Goal: Information Seeking & Learning: Compare options

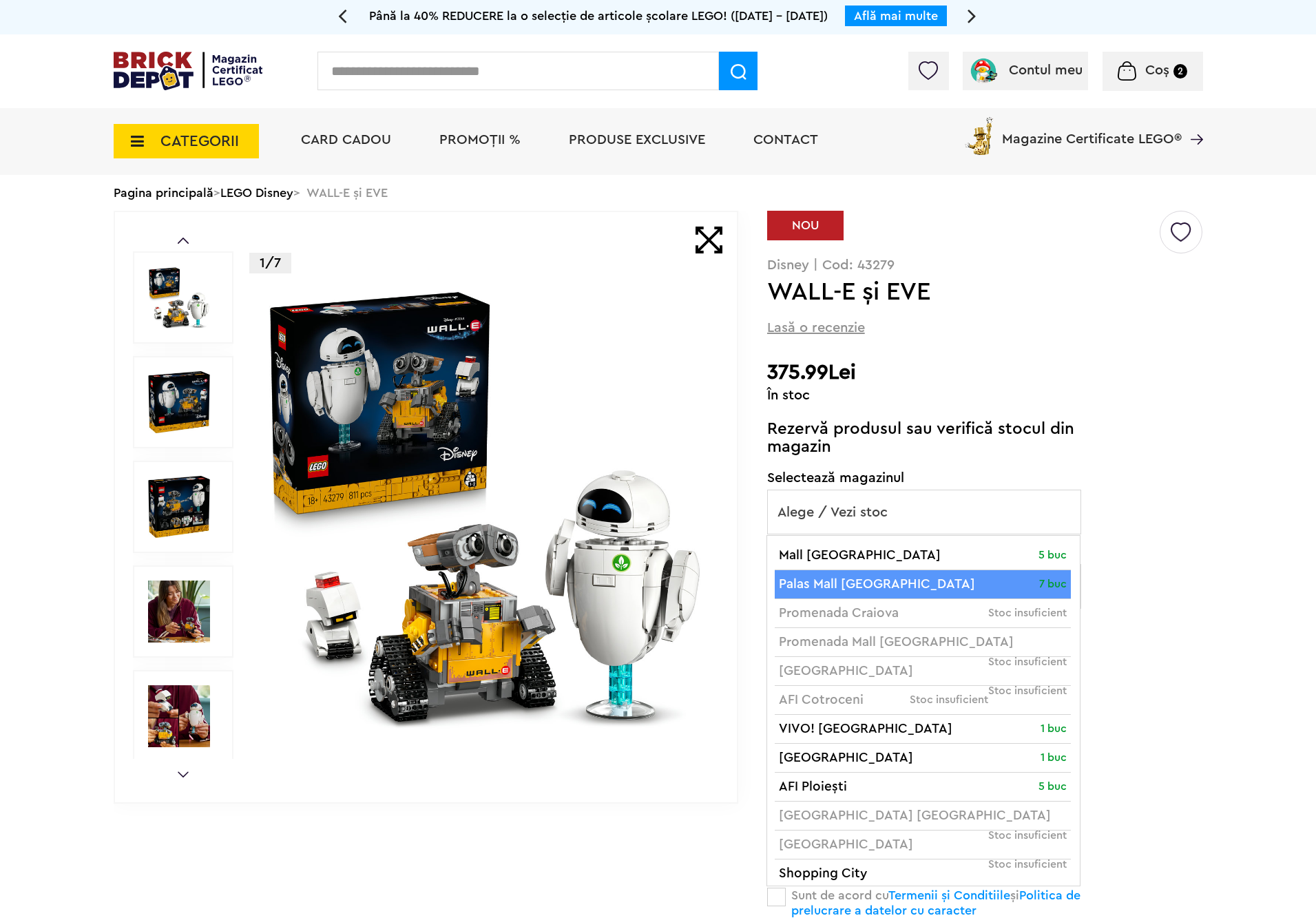
click at [142, 145] on icon at bounding box center [133, 141] width 21 height 15
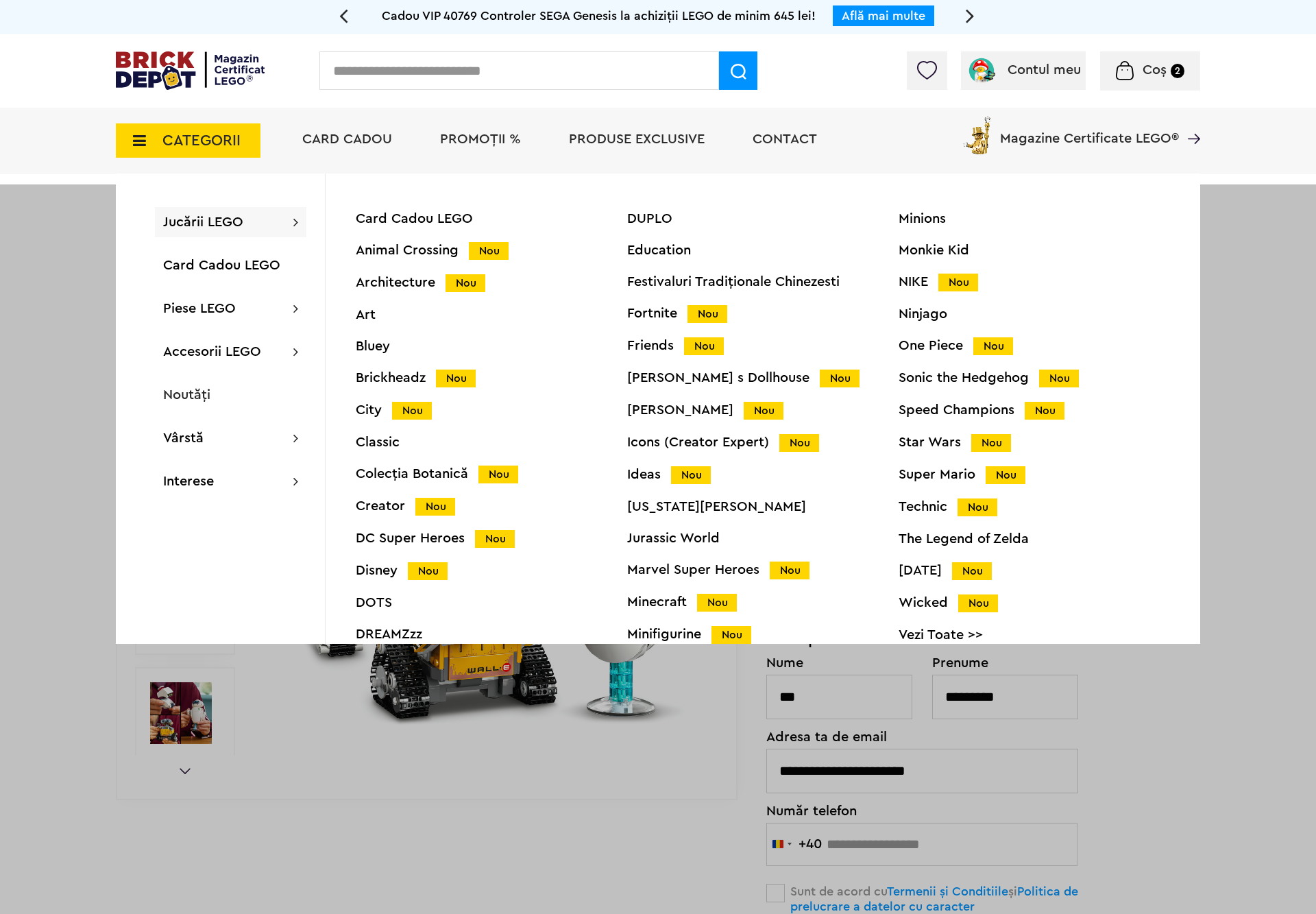
click at [944, 438] on div "Star Wars Nou" at bounding box center [1034, 443] width 271 height 14
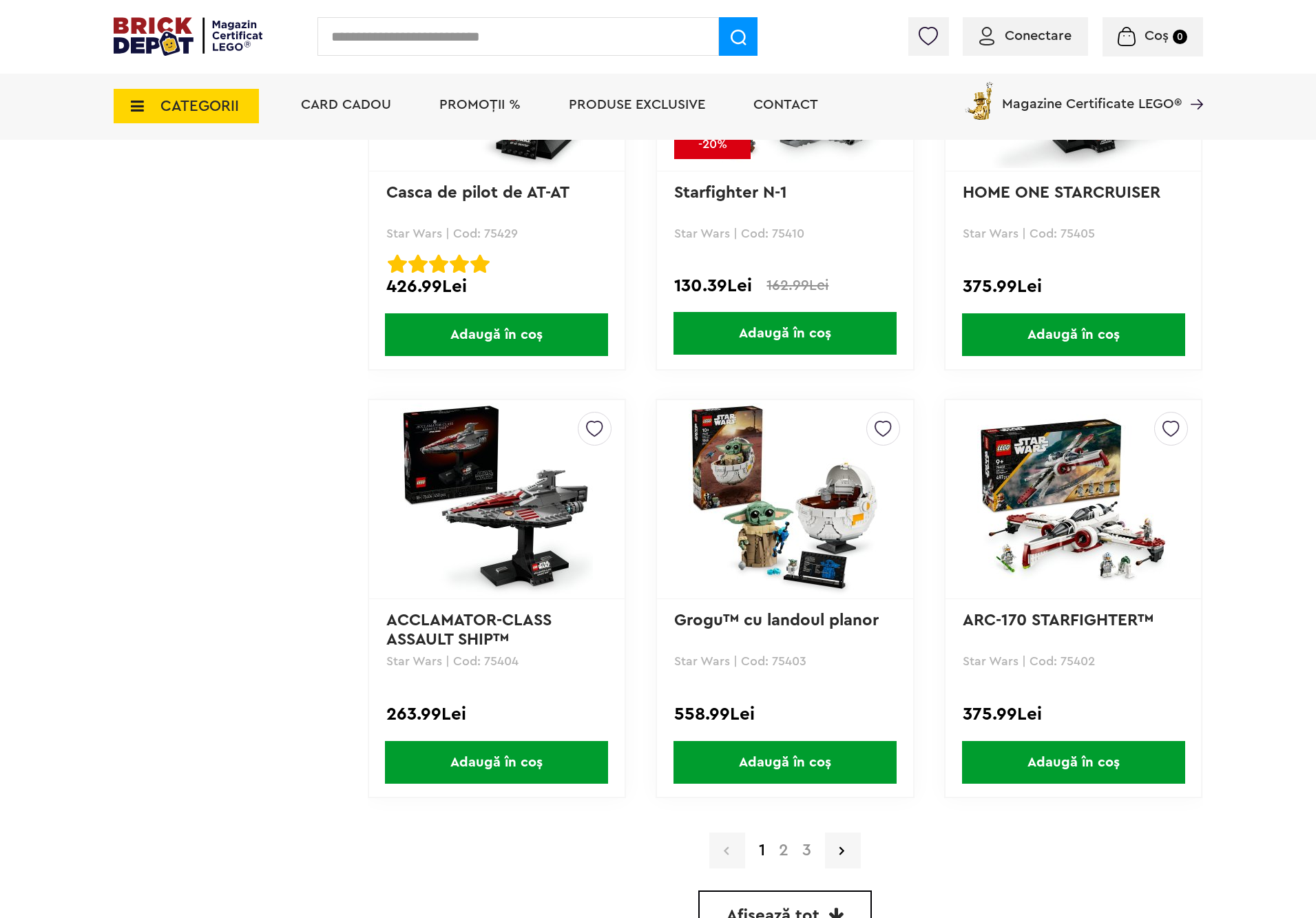
scroll to position [3704, 0]
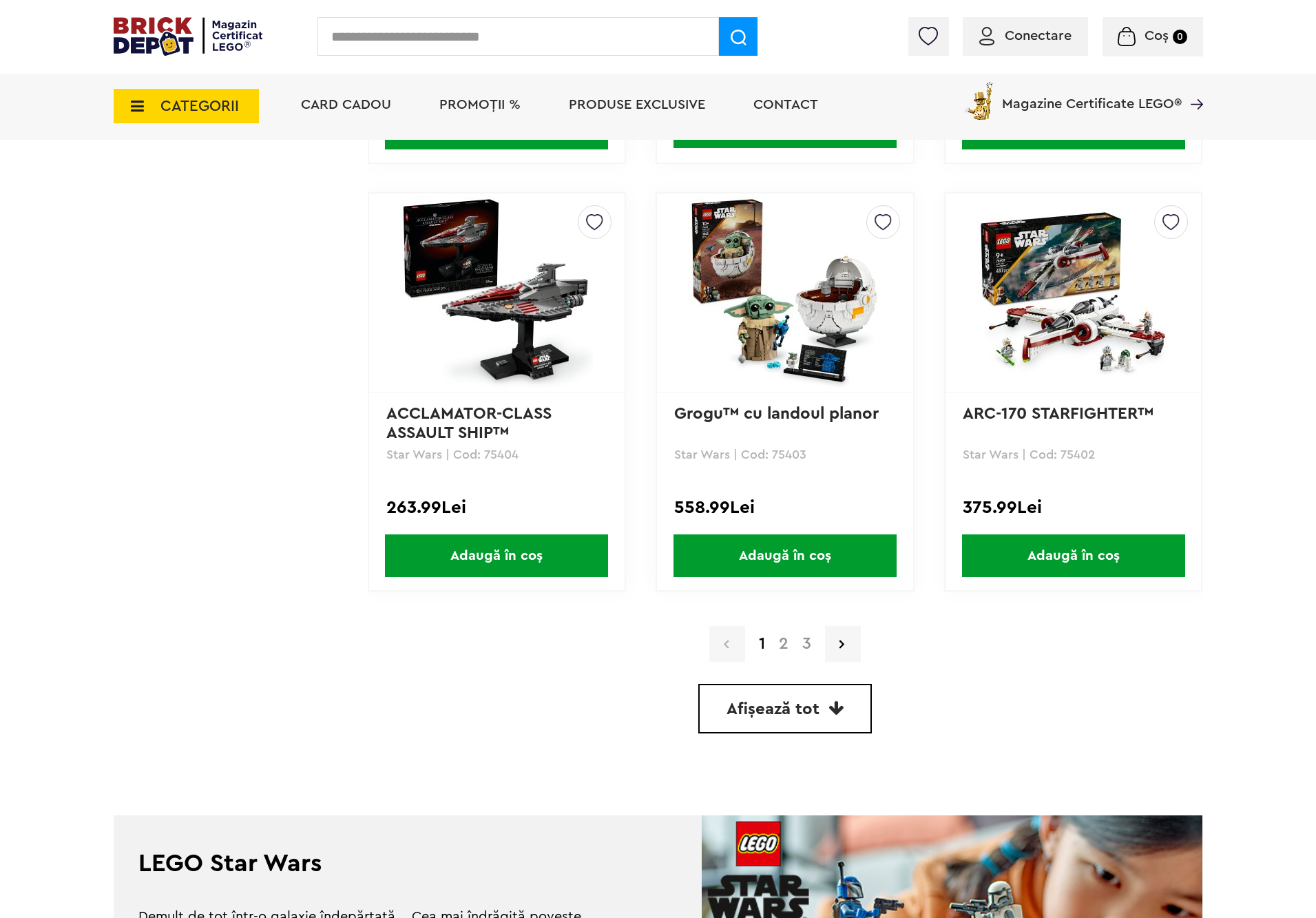
click at [777, 641] on link "2" at bounding box center [784, 643] width 24 height 16
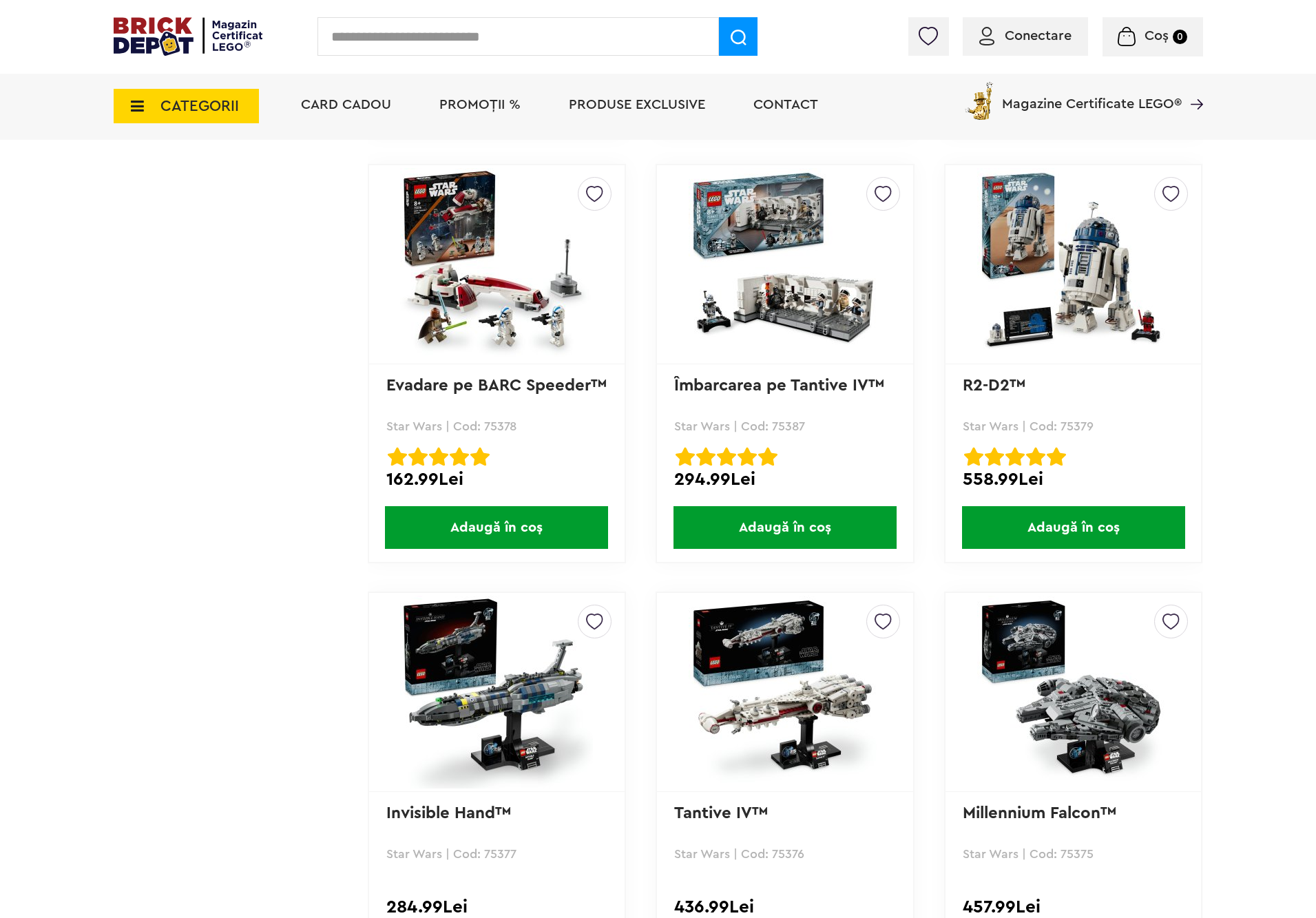
scroll to position [3718, 0]
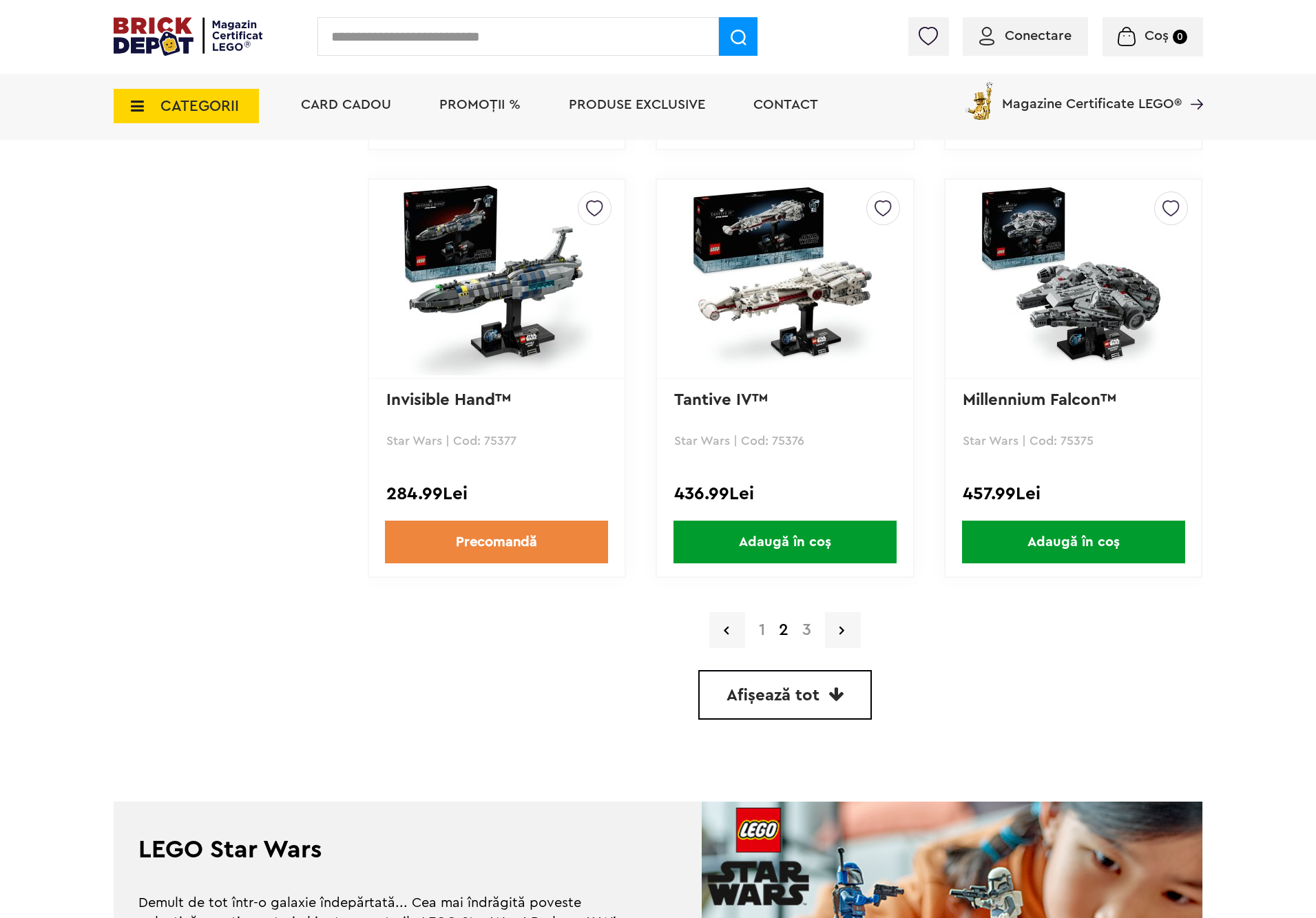
click at [807, 626] on link "3" at bounding box center [807, 630] width 23 height 16
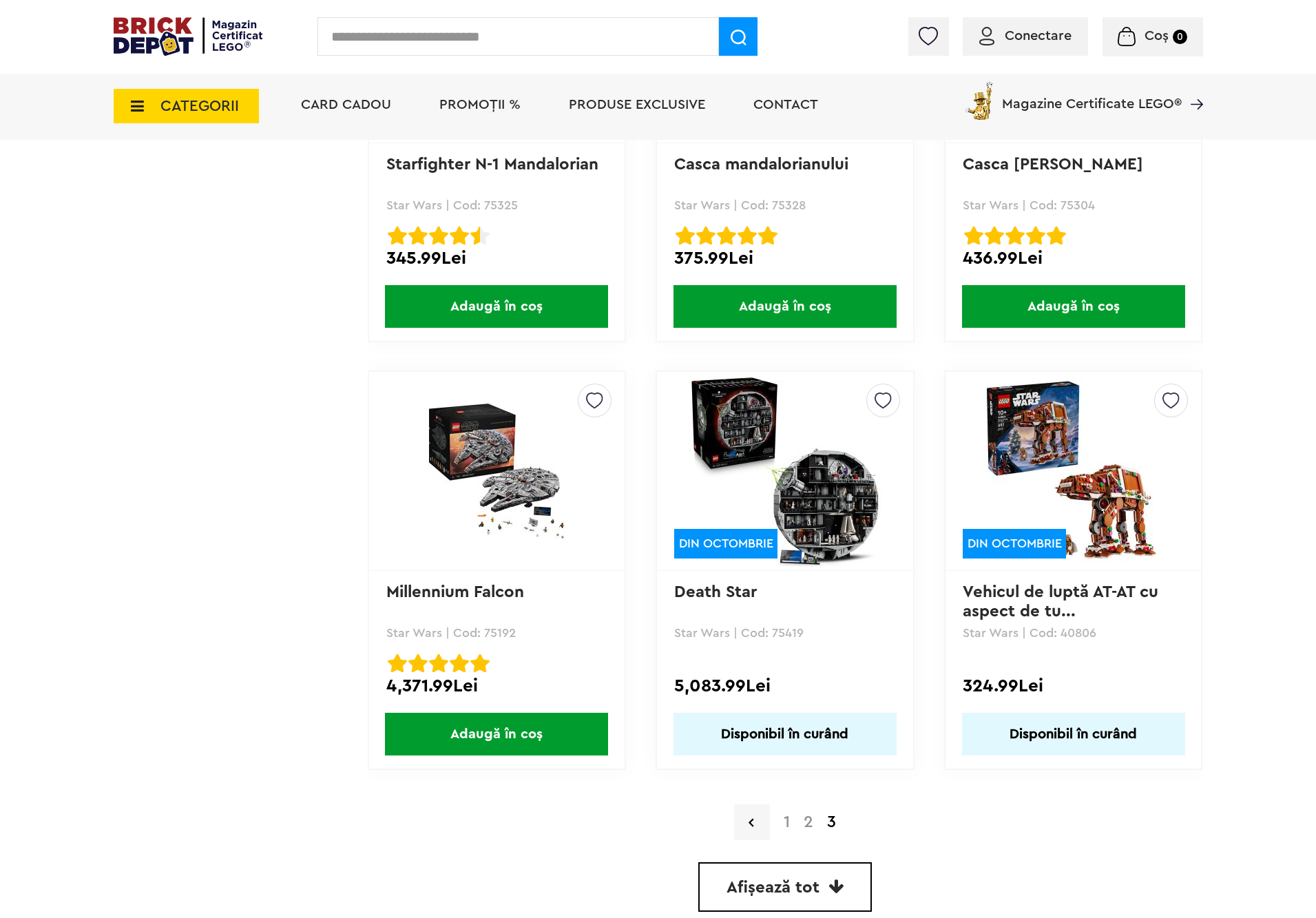
scroll to position [3305, 0]
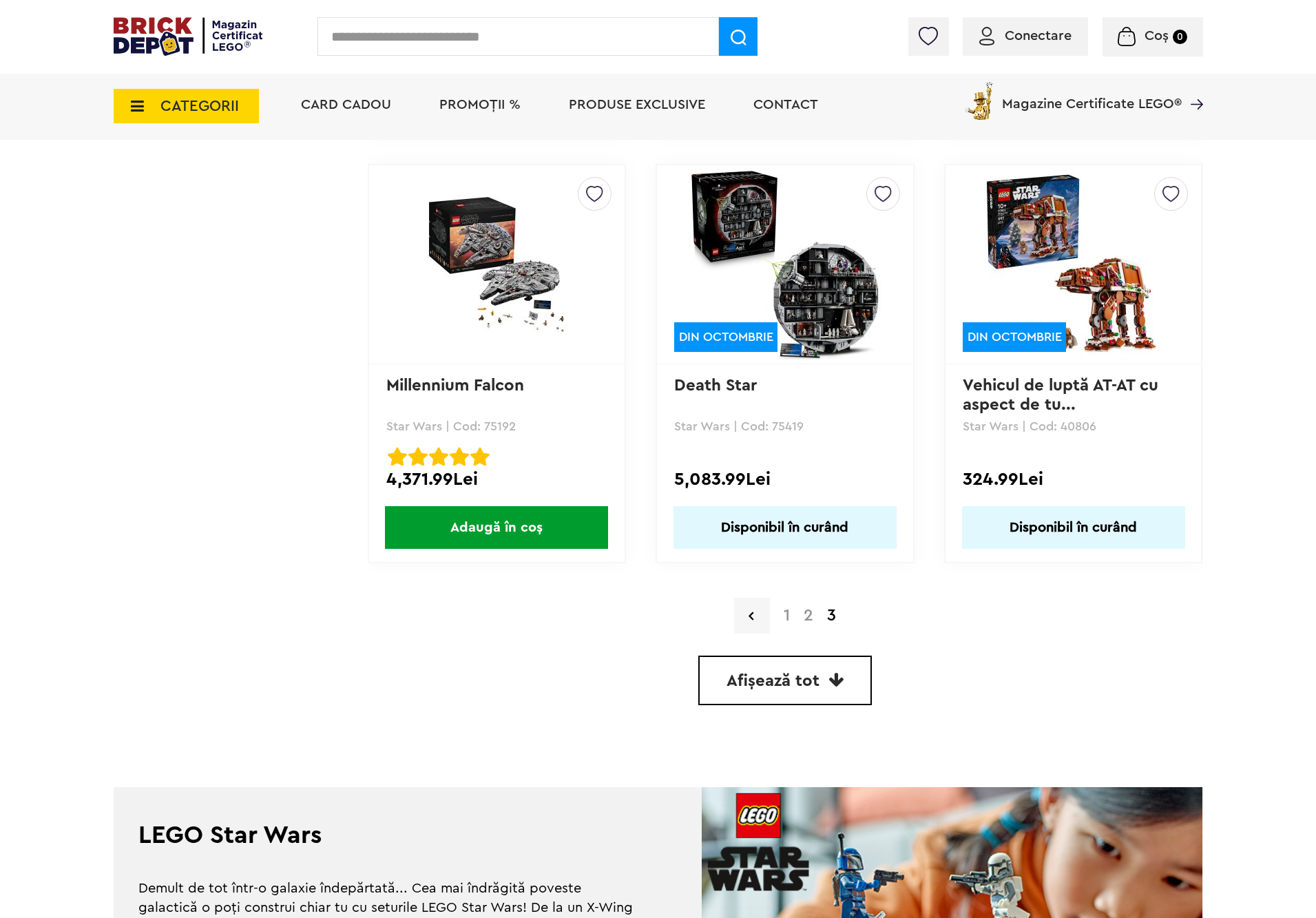
click at [809, 607] on link "2" at bounding box center [808, 615] width 24 height 16
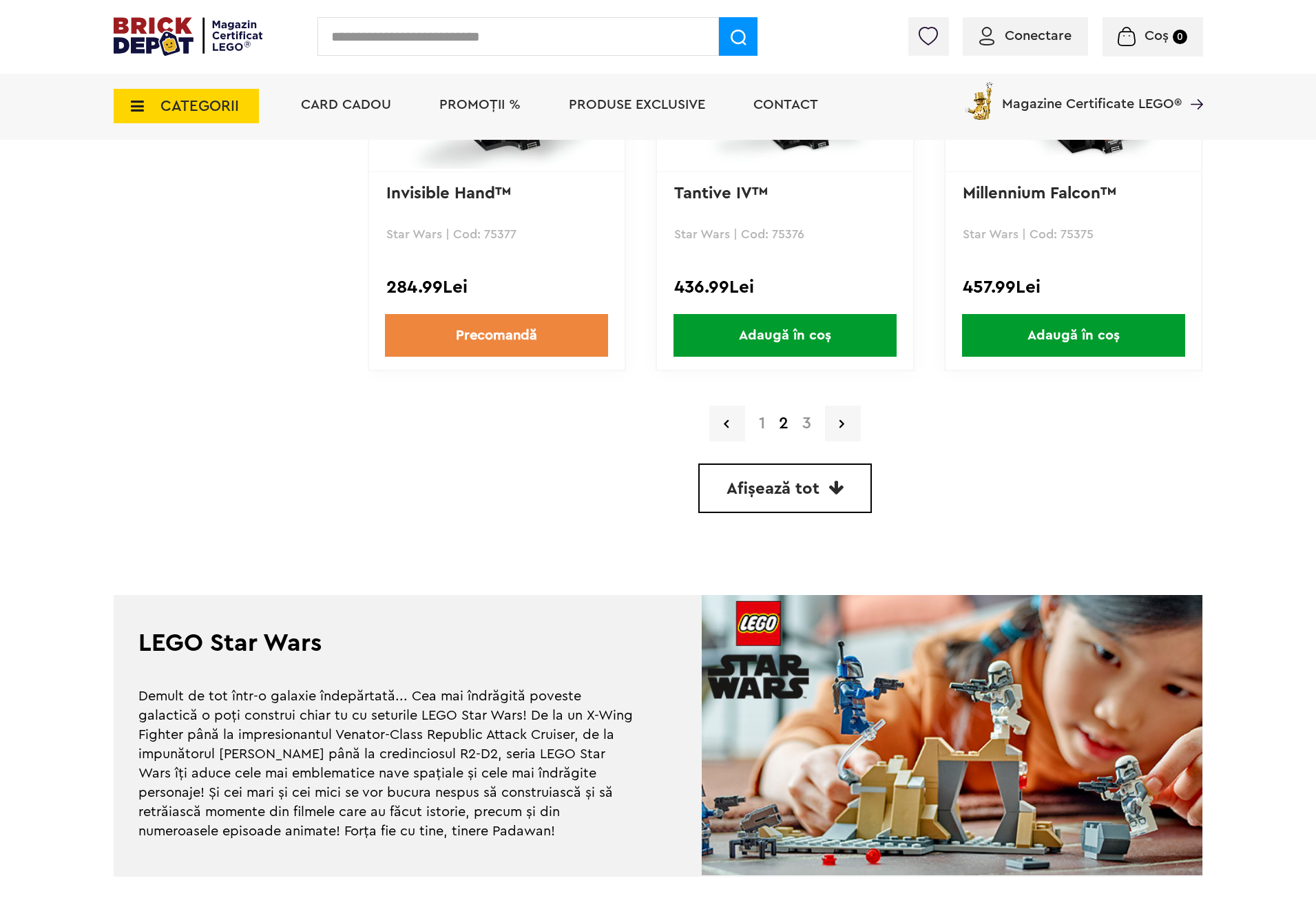
scroll to position [3718, 0]
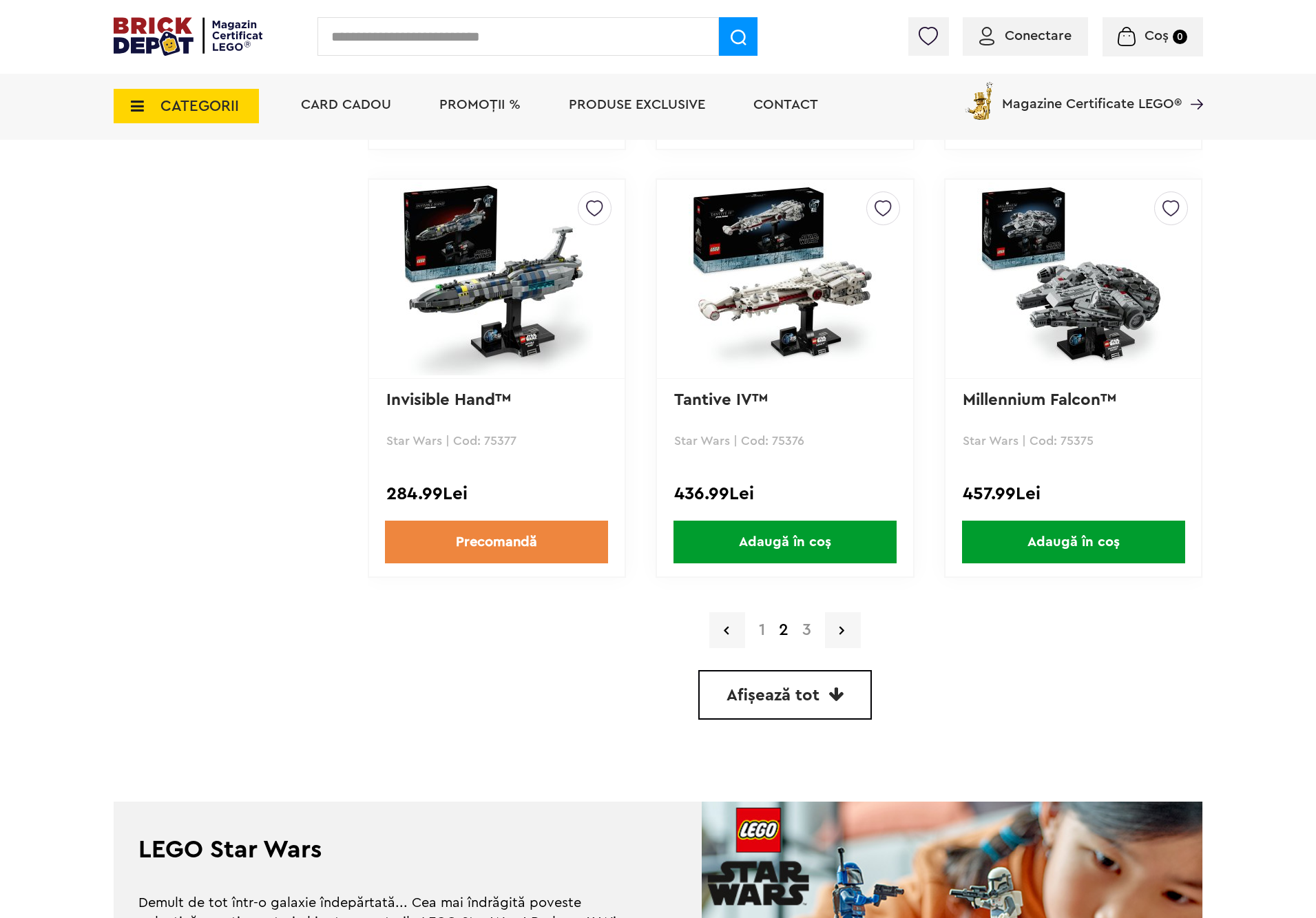
click at [760, 622] on link "1" at bounding box center [762, 630] width 20 height 16
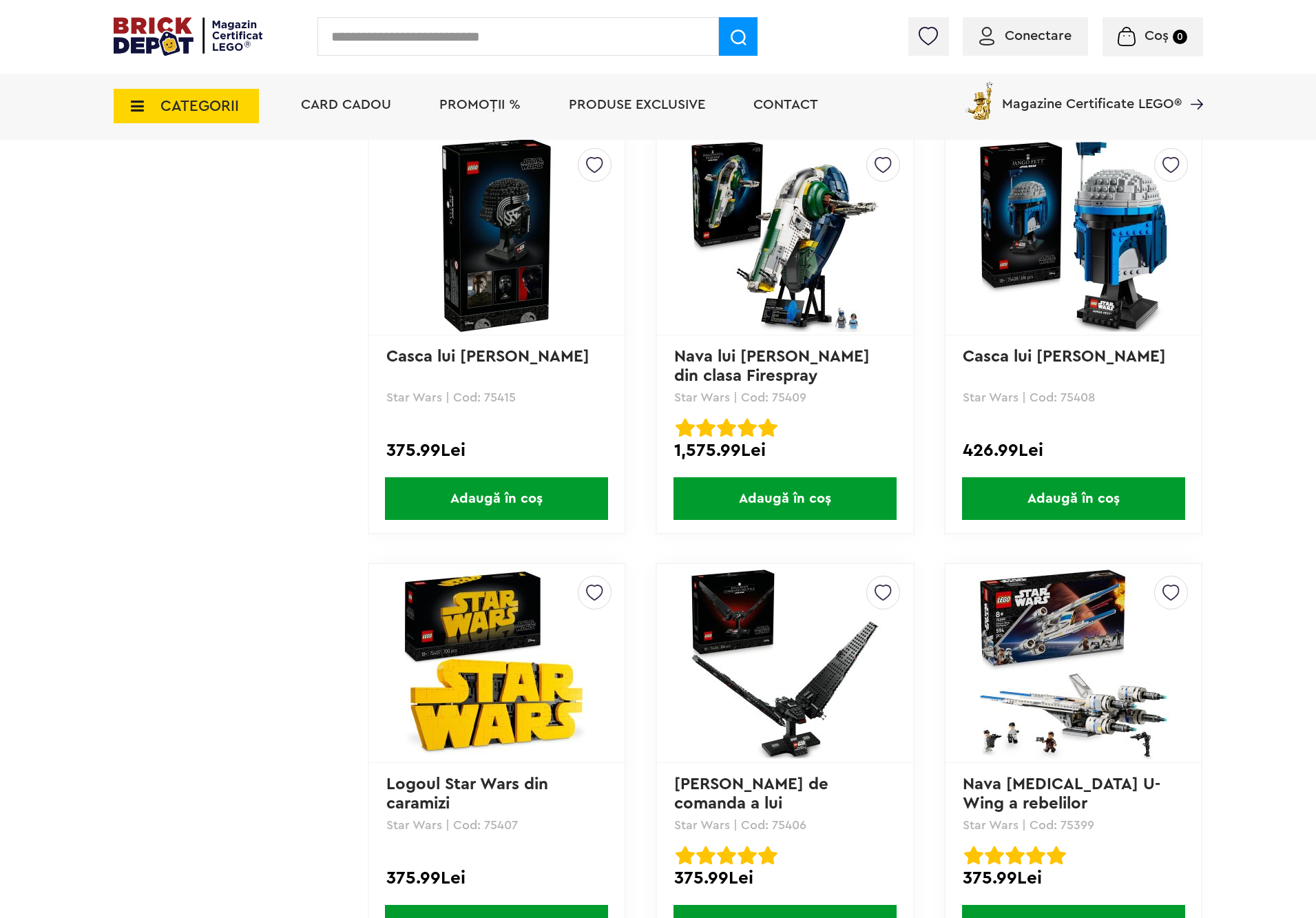
scroll to position [2272, 0]
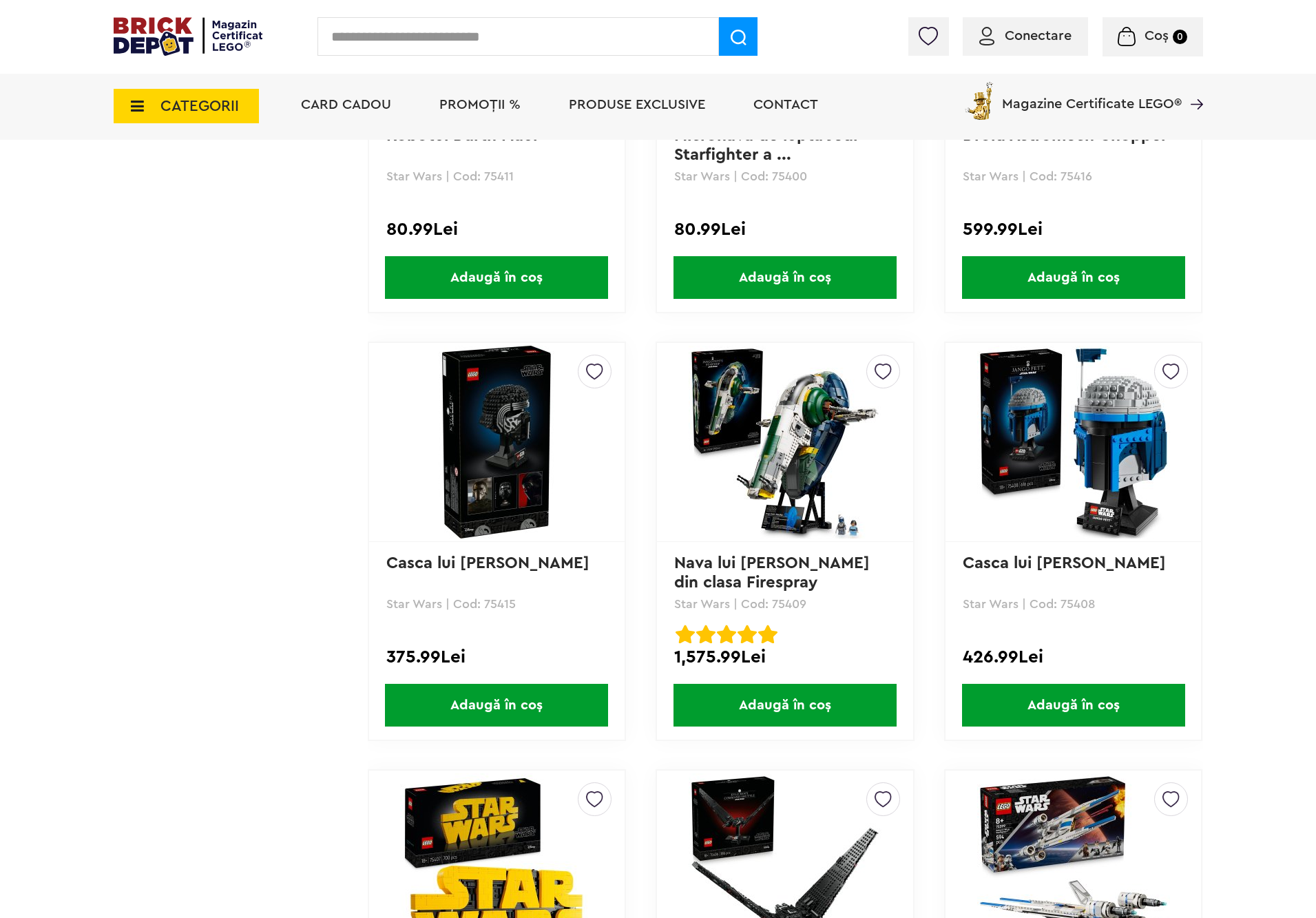
click at [841, 493] on img at bounding box center [785, 442] width 193 height 193
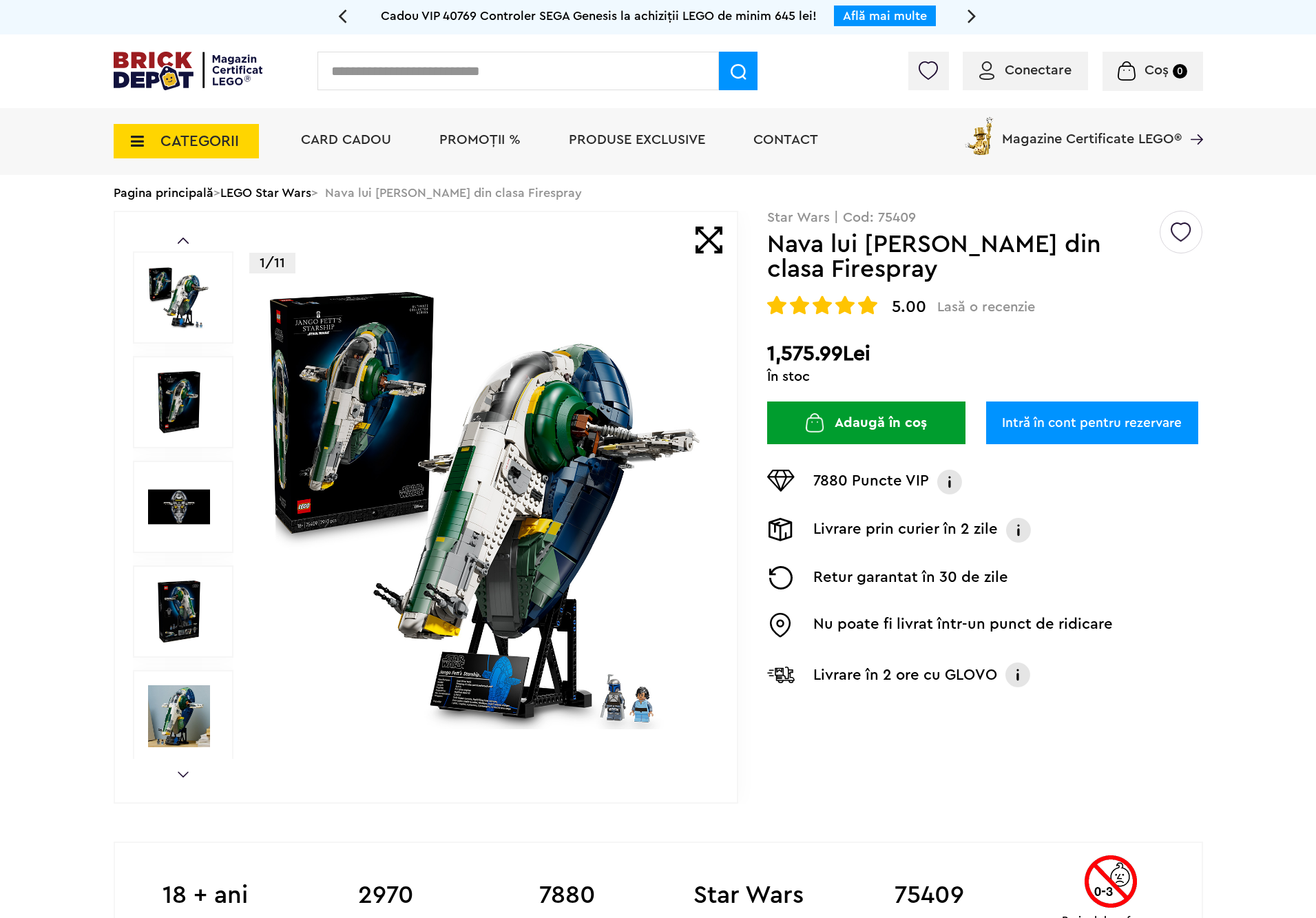
click at [152, 142] on span "CATEGORII" at bounding box center [186, 141] width 145 height 34
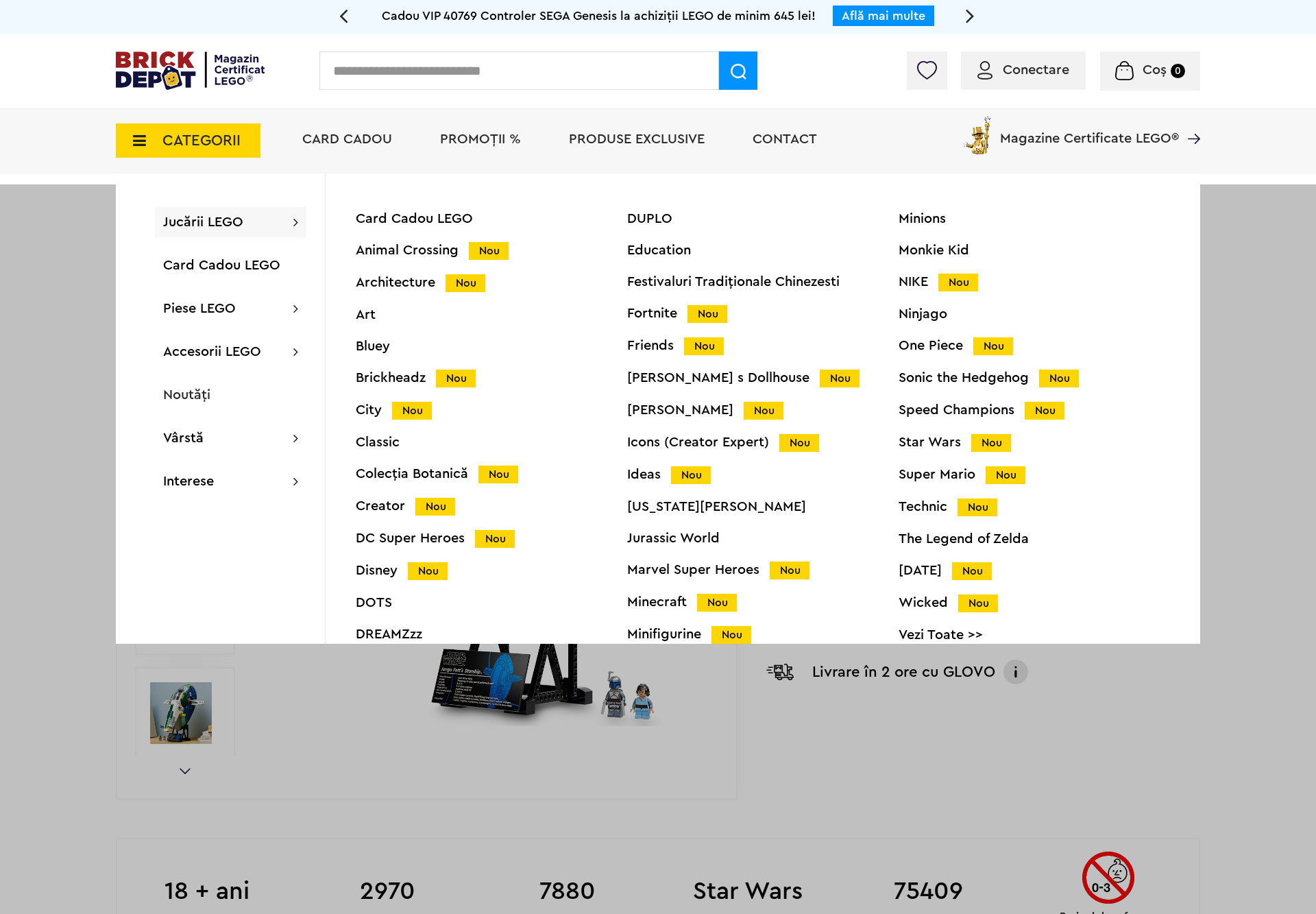
click at [665, 566] on div "Marvel Super Heroes Nou" at bounding box center [762, 570] width 271 height 14
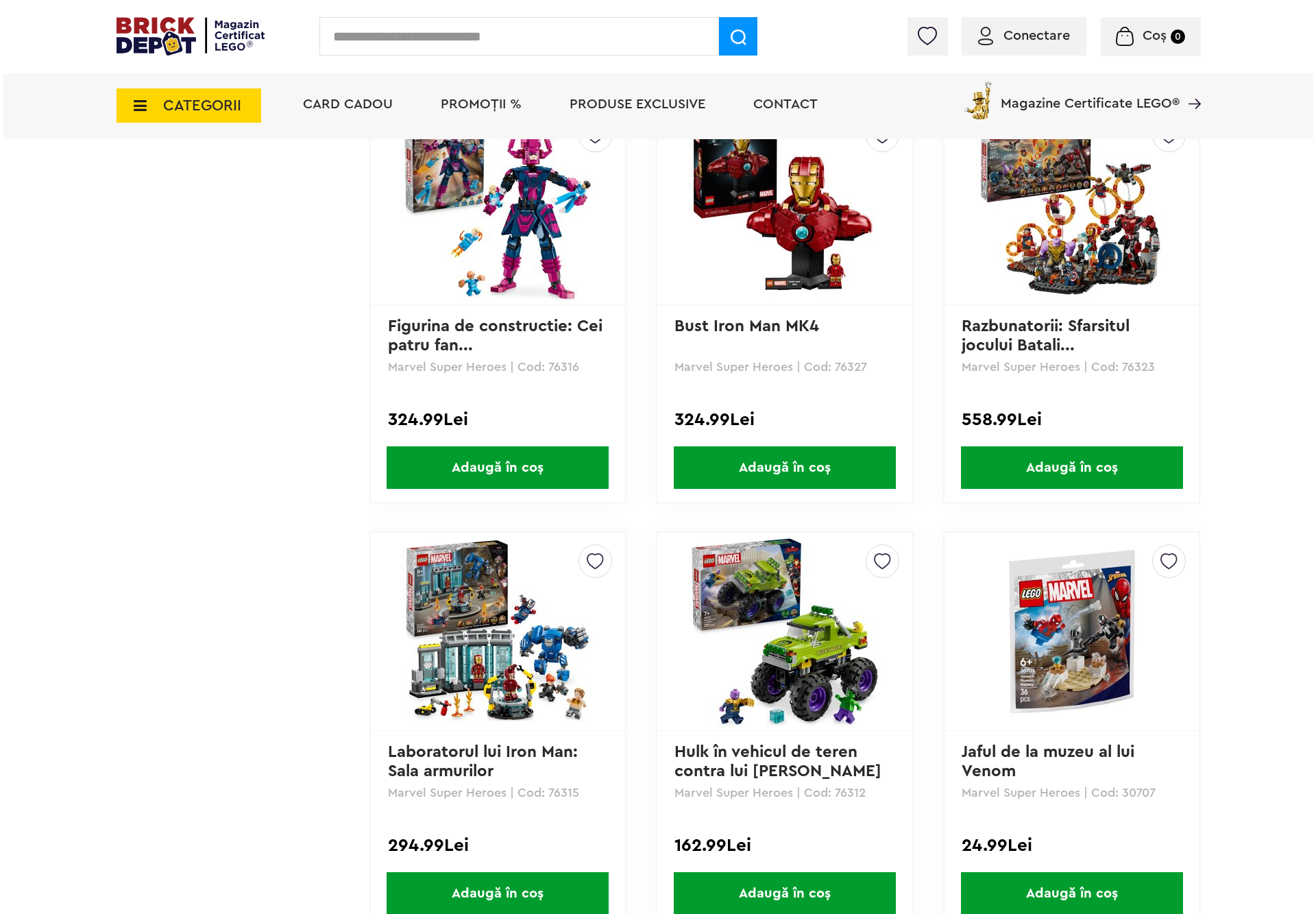
scroll to position [1337, 0]
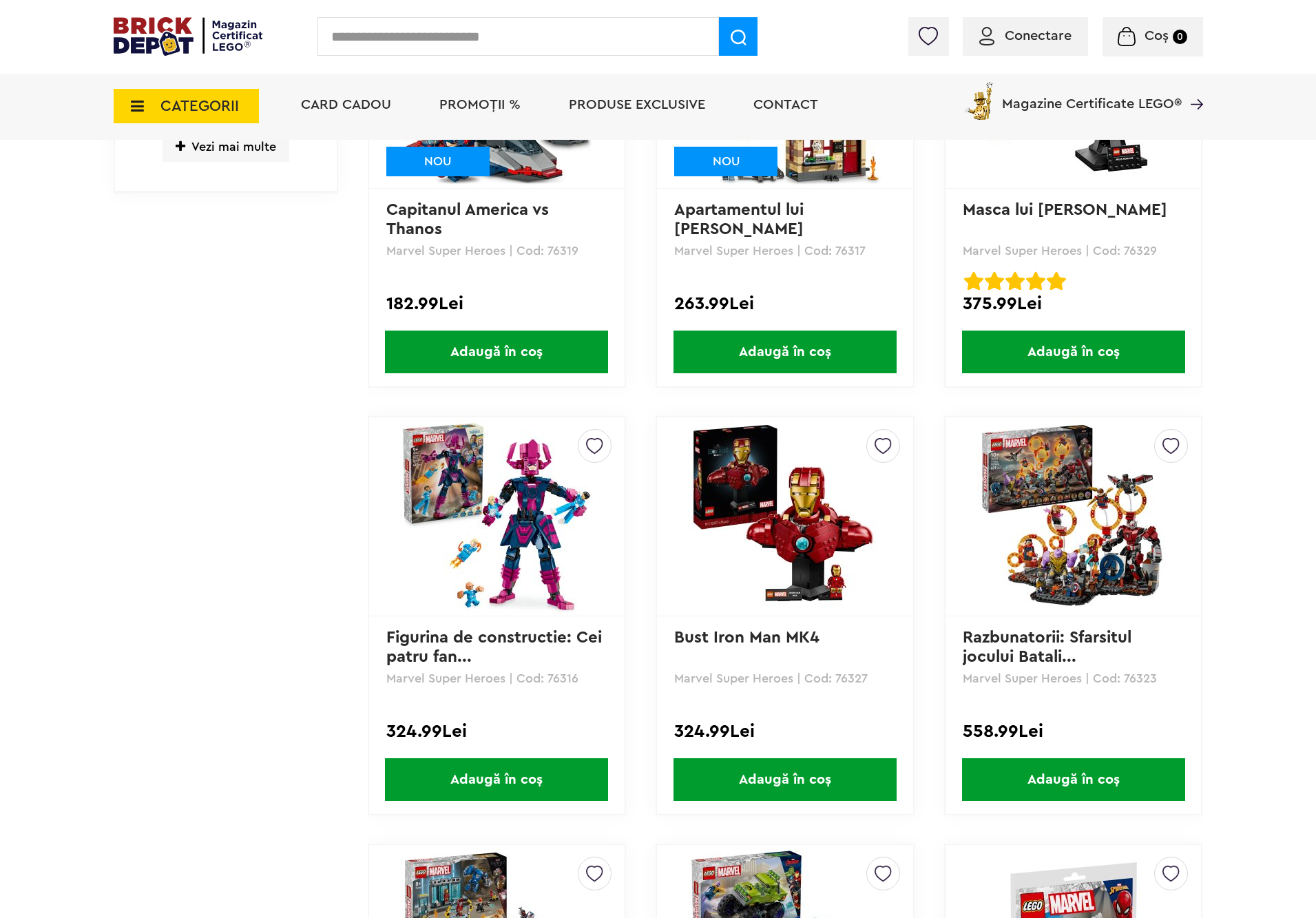
click at [432, 40] on input "text" at bounding box center [518, 36] width 401 height 39
paste input "*****"
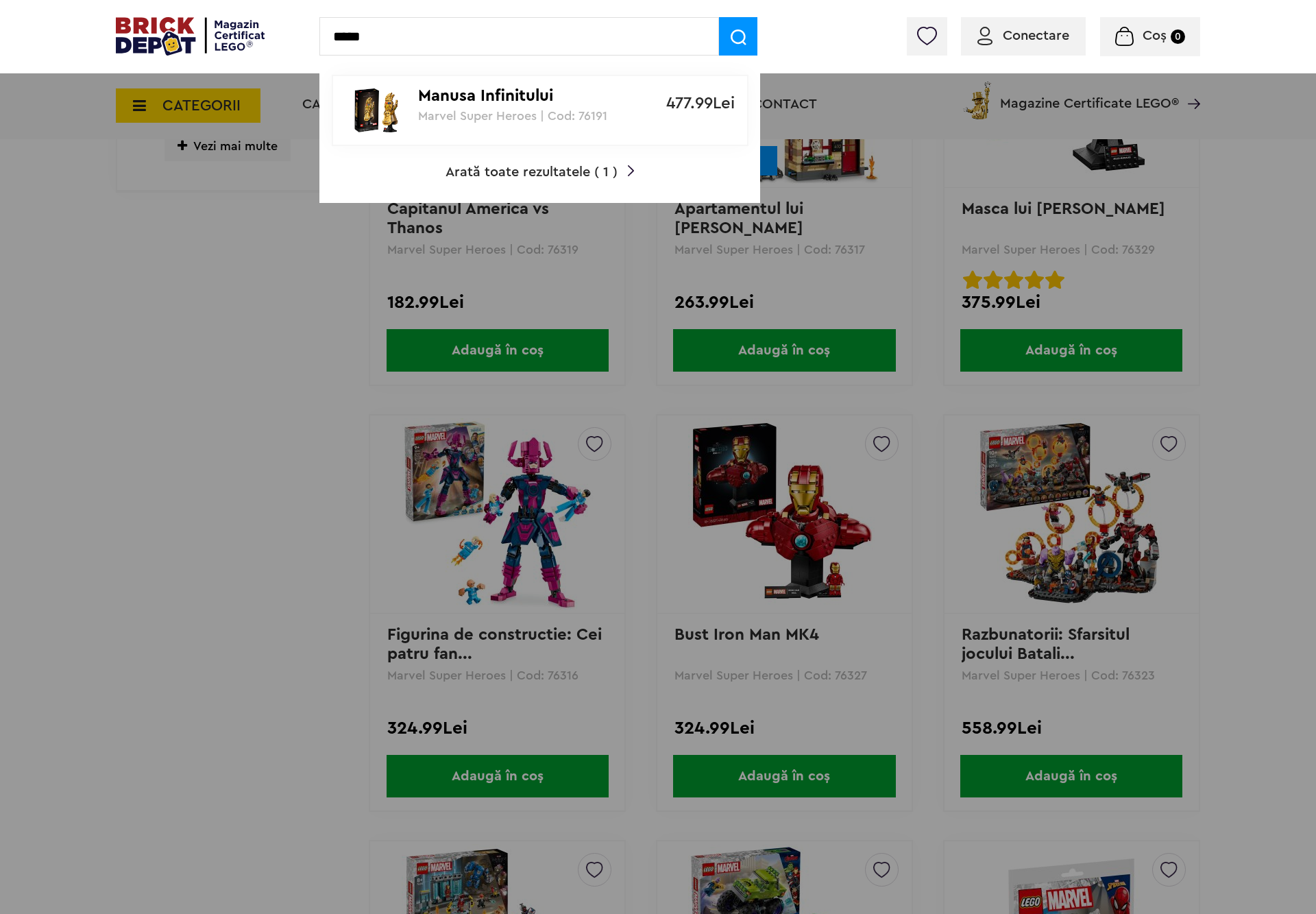
type input "*****"
click at [406, 98] on img at bounding box center [376, 110] width 62 height 55
